Goal: Register for event/course

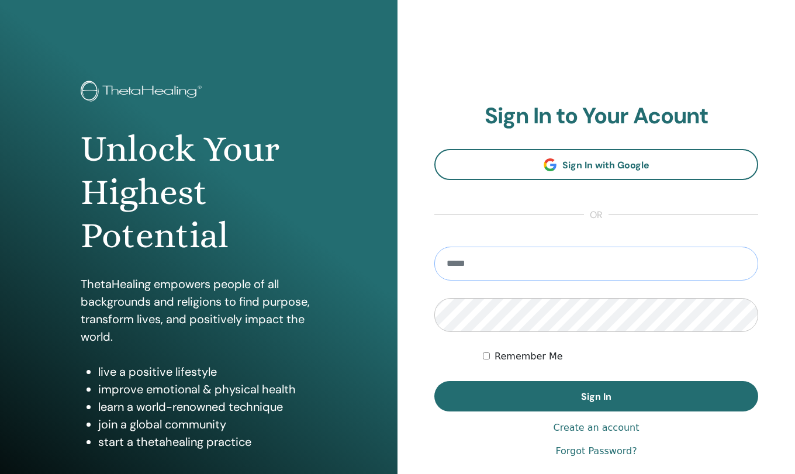
type input "**********"
click at [519, 359] on label "Remember Me" at bounding box center [529, 357] width 68 height 14
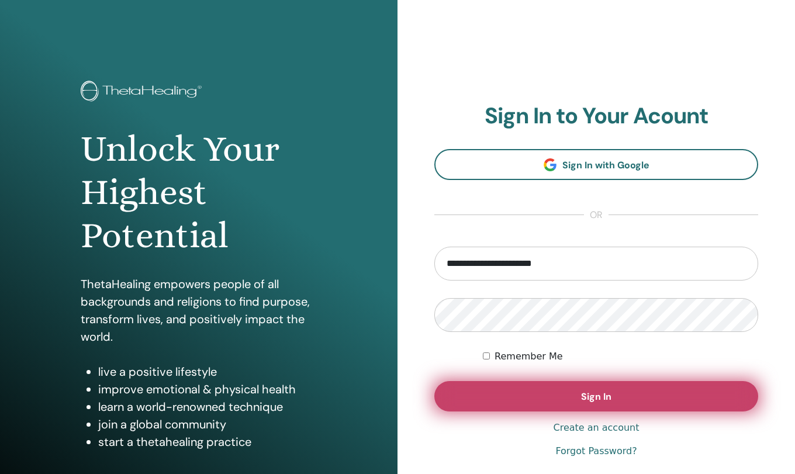
click at [527, 387] on button "Sign In" at bounding box center [596, 396] width 324 height 30
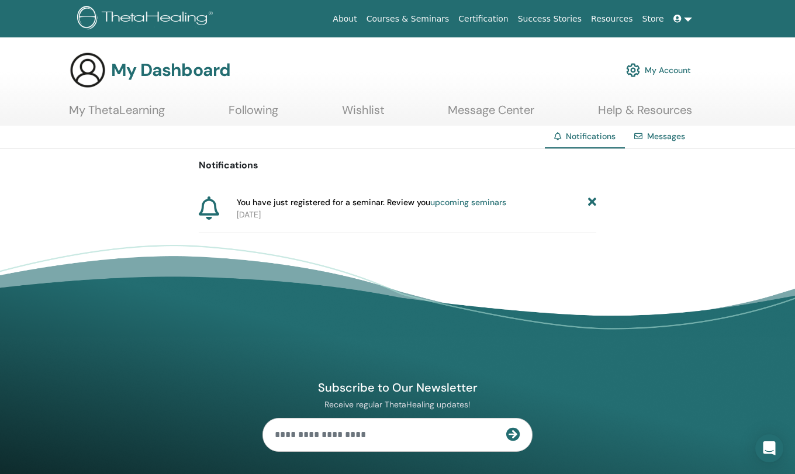
click at [443, 200] on link "upcoming seminars" at bounding box center [468, 202] width 76 height 11
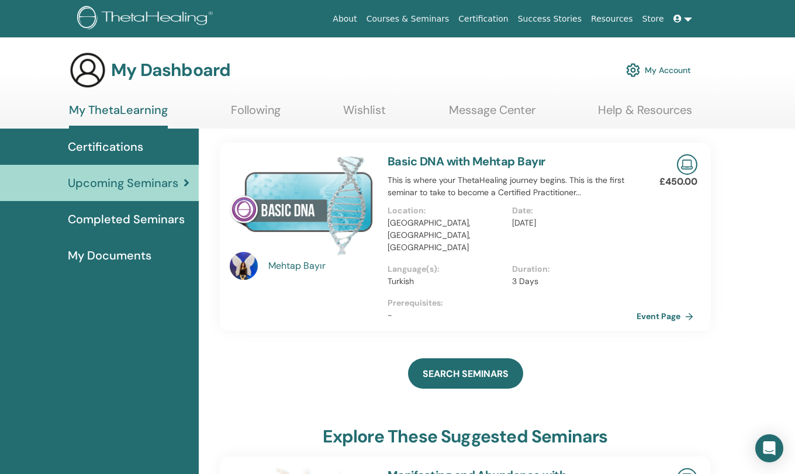
scroll to position [37, 0]
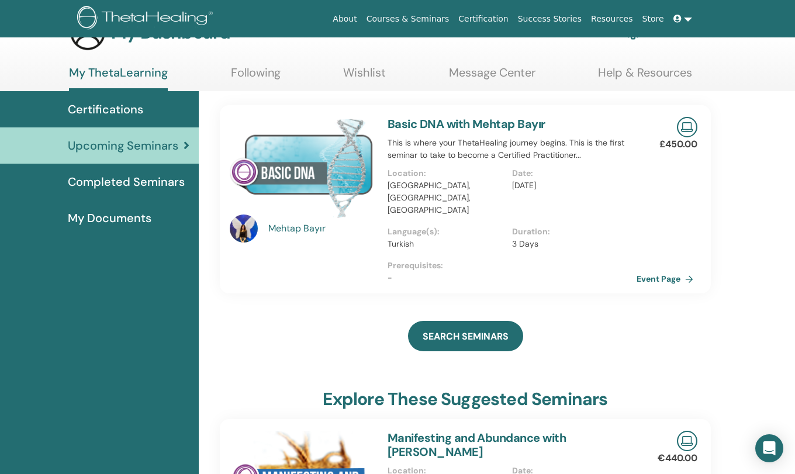
click at [712, 270] on div "Event Page" at bounding box center [675, 279] width 76 height 18
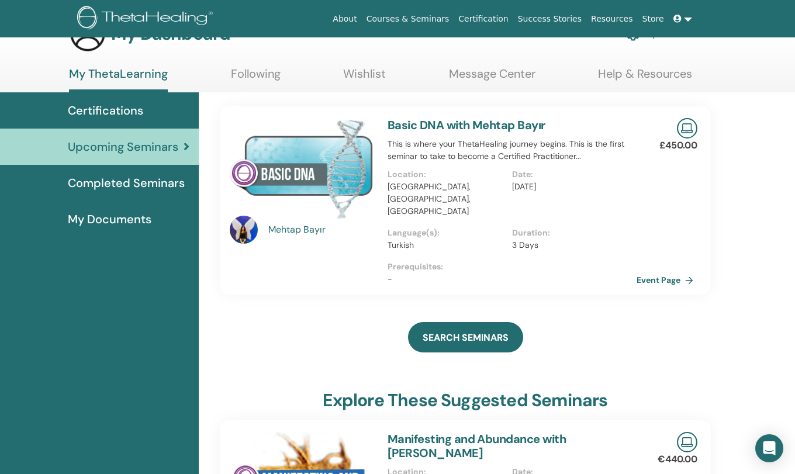
scroll to position [12, 0]
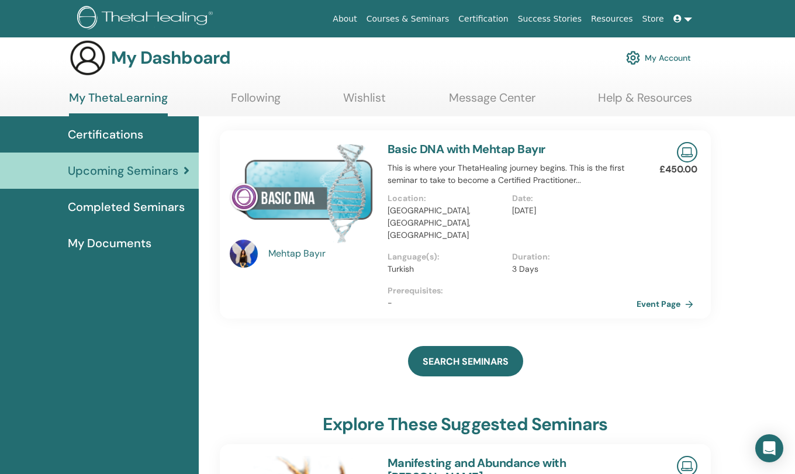
click at [282, 252] on div "Mehtap Bayır" at bounding box center [322, 254] width 108 height 14
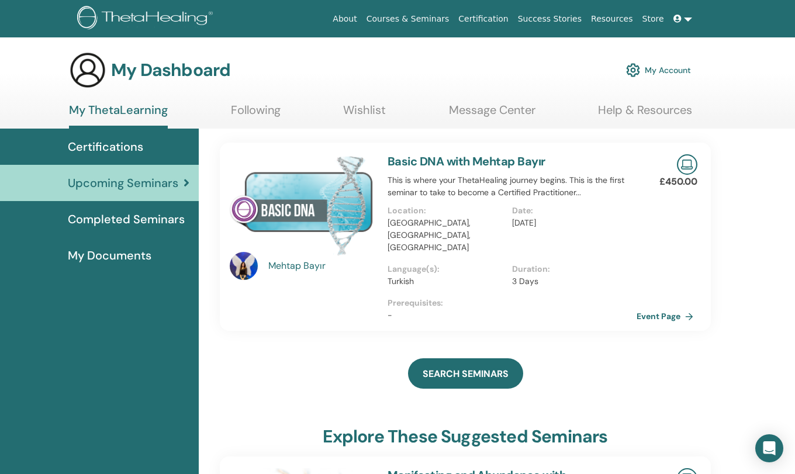
click at [287, 264] on div "Mehtap Bayır" at bounding box center [322, 266] width 108 height 14
click at [238, 269] on img at bounding box center [244, 266] width 28 height 28
click at [334, 268] on div "Mehtap Bayır" at bounding box center [322, 266] width 108 height 14
click at [689, 308] on link "Event Page" at bounding box center [669, 317] width 61 height 18
click at [654, 302] on div "Mehtap Bayır Basic DNA with Mehtap Bayır This is where your ThetaHealing journe…" at bounding box center [465, 237] width 509 height 188
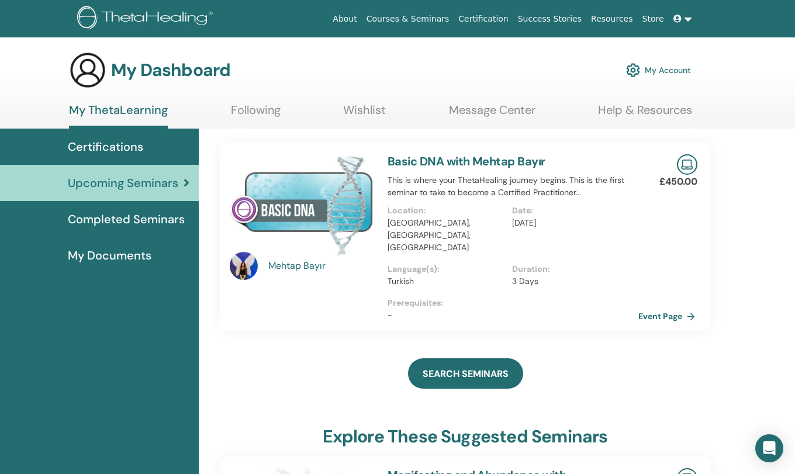
click at [654, 308] on link "Event Page" at bounding box center [669, 317] width 61 height 18
